Goal: Navigation & Orientation: Find specific page/section

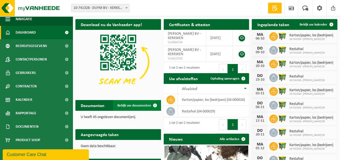
click at [133, 104] on span "Bekijk uw documenten" at bounding box center [134, 105] width 34 height 3
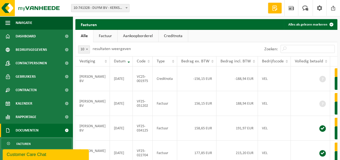
click at [27, 143] on span "Facturen" at bounding box center [23, 144] width 14 height 10
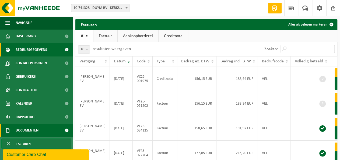
click at [32, 51] on span "Bedrijfsgegevens" at bounding box center [31, 49] width 31 height 13
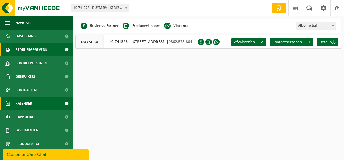
click at [28, 102] on span "Kalender" at bounding box center [24, 103] width 17 height 13
